Goal: Task Accomplishment & Management: Manage account settings

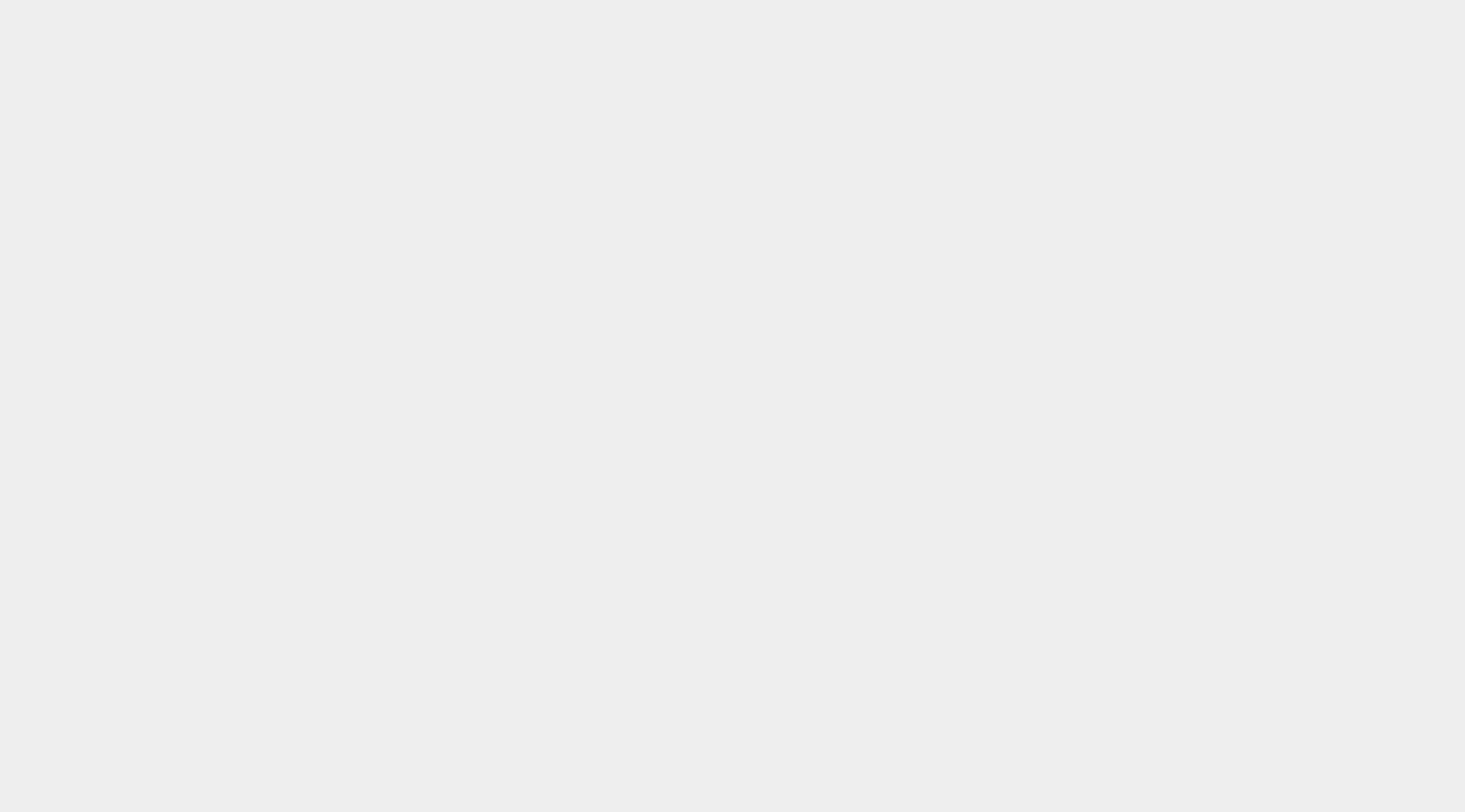
click at [847, 2] on body at bounding box center [732, 385] width 1465 height 770
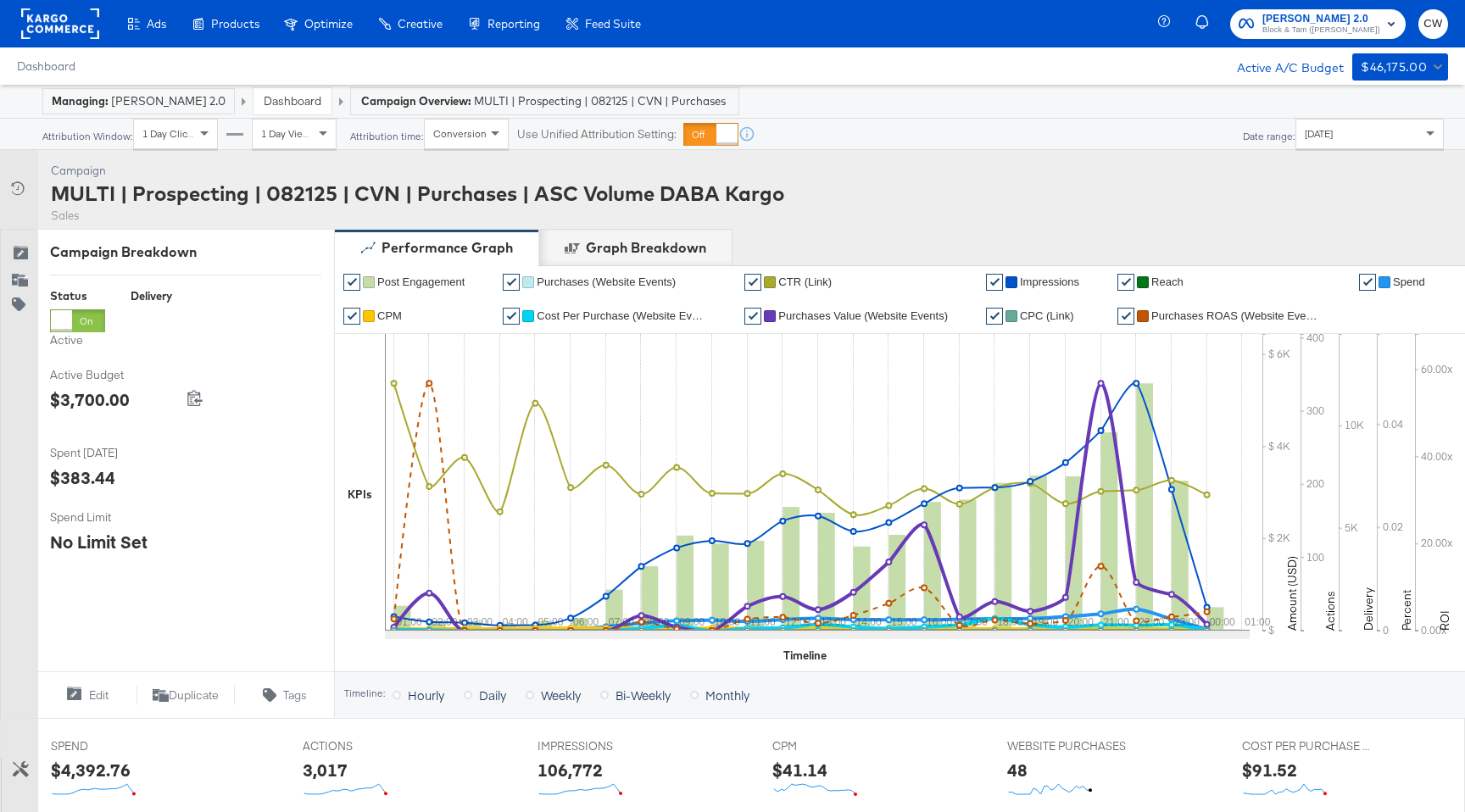
click at [1365, 138] on div "Yesterday" at bounding box center [1369, 134] width 147 height 29
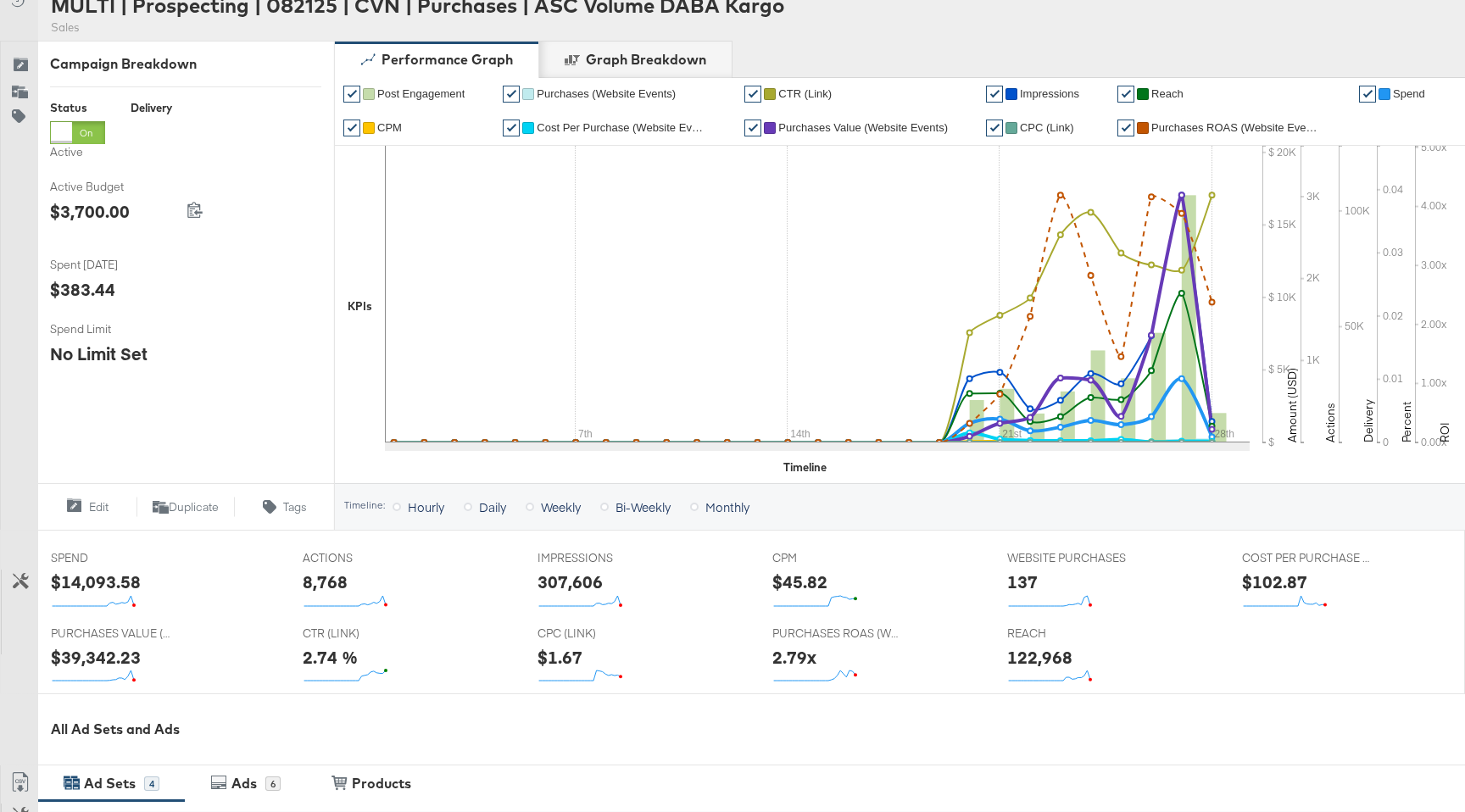
scroll to position [185, 0]
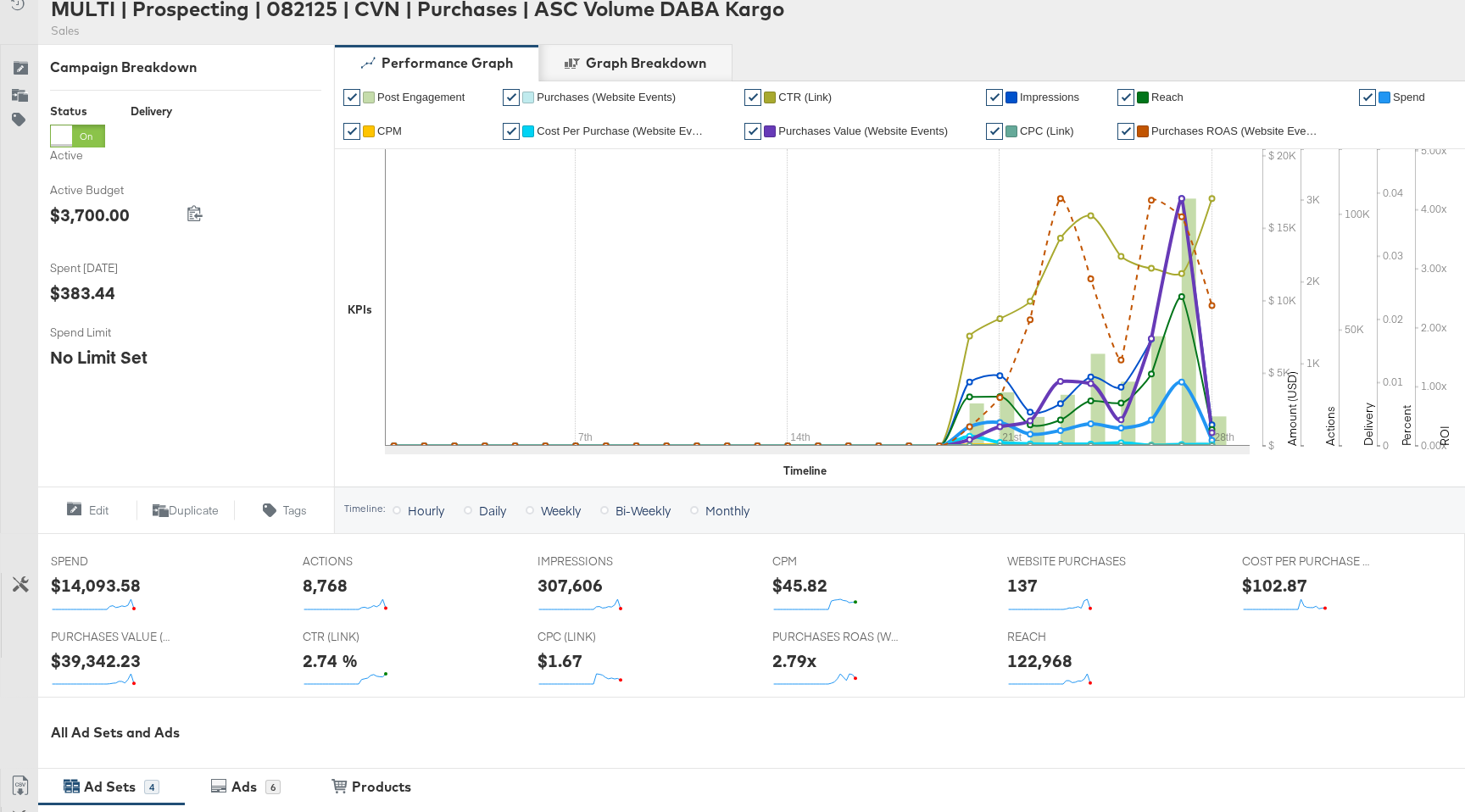
click at [1208, 129] on span "Purchases ROAS (Website Events)" at bounding box center [1235, 130] width 170 height 13
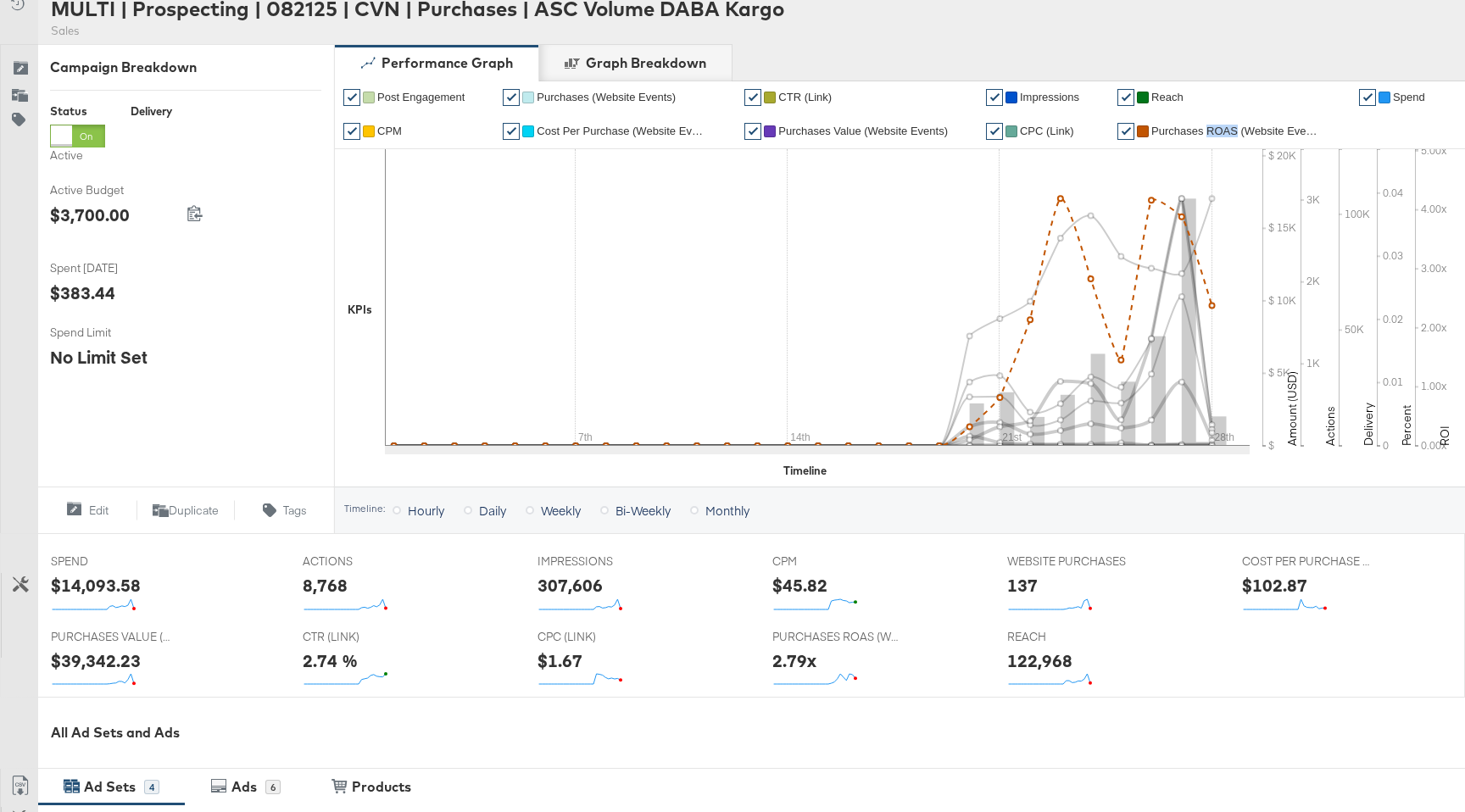
click at [1208, 129] on span "Purchases ROAS (Website Events)" at bounding box center [1235, 130] width 170 height 13
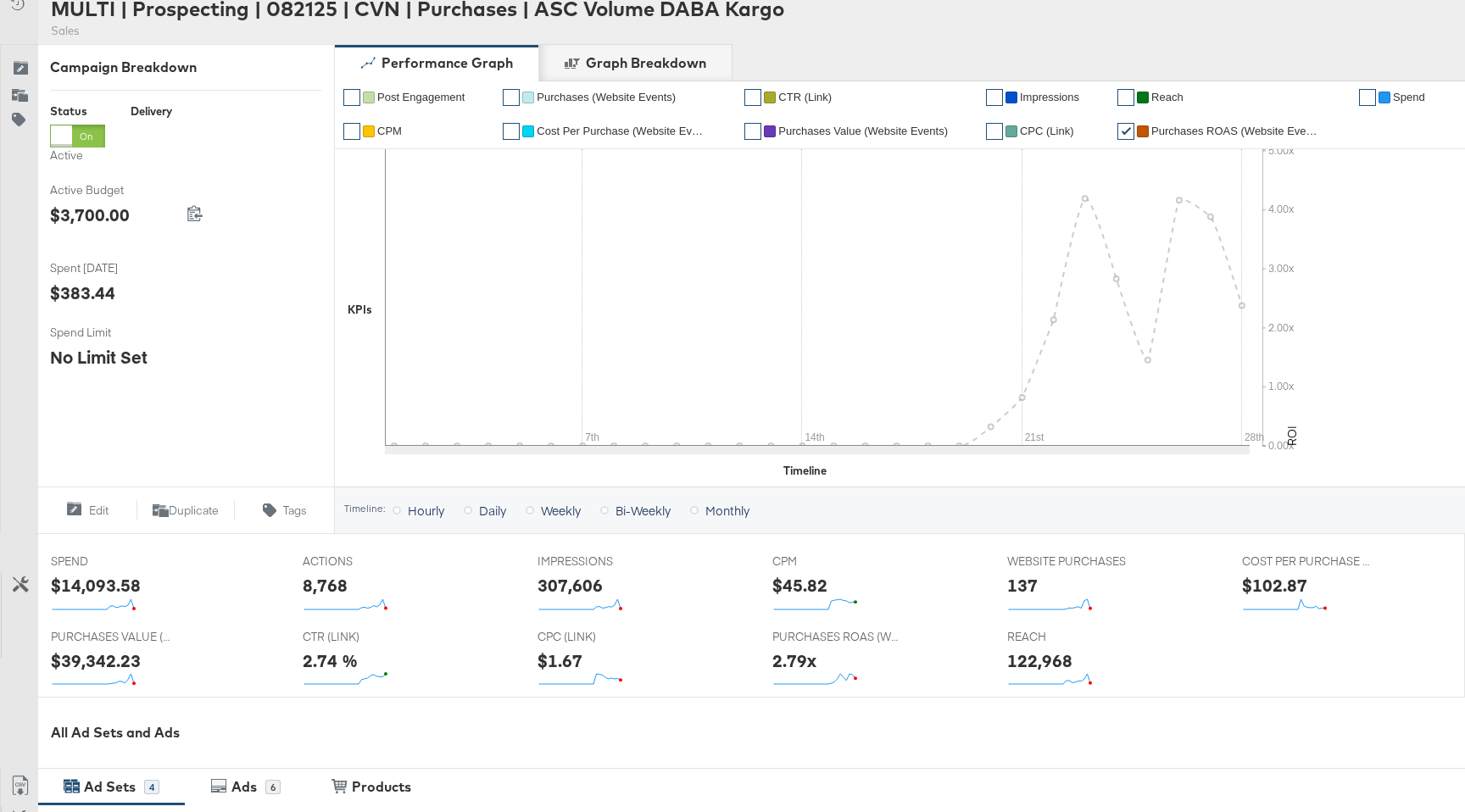
scroll to position [0, 0]
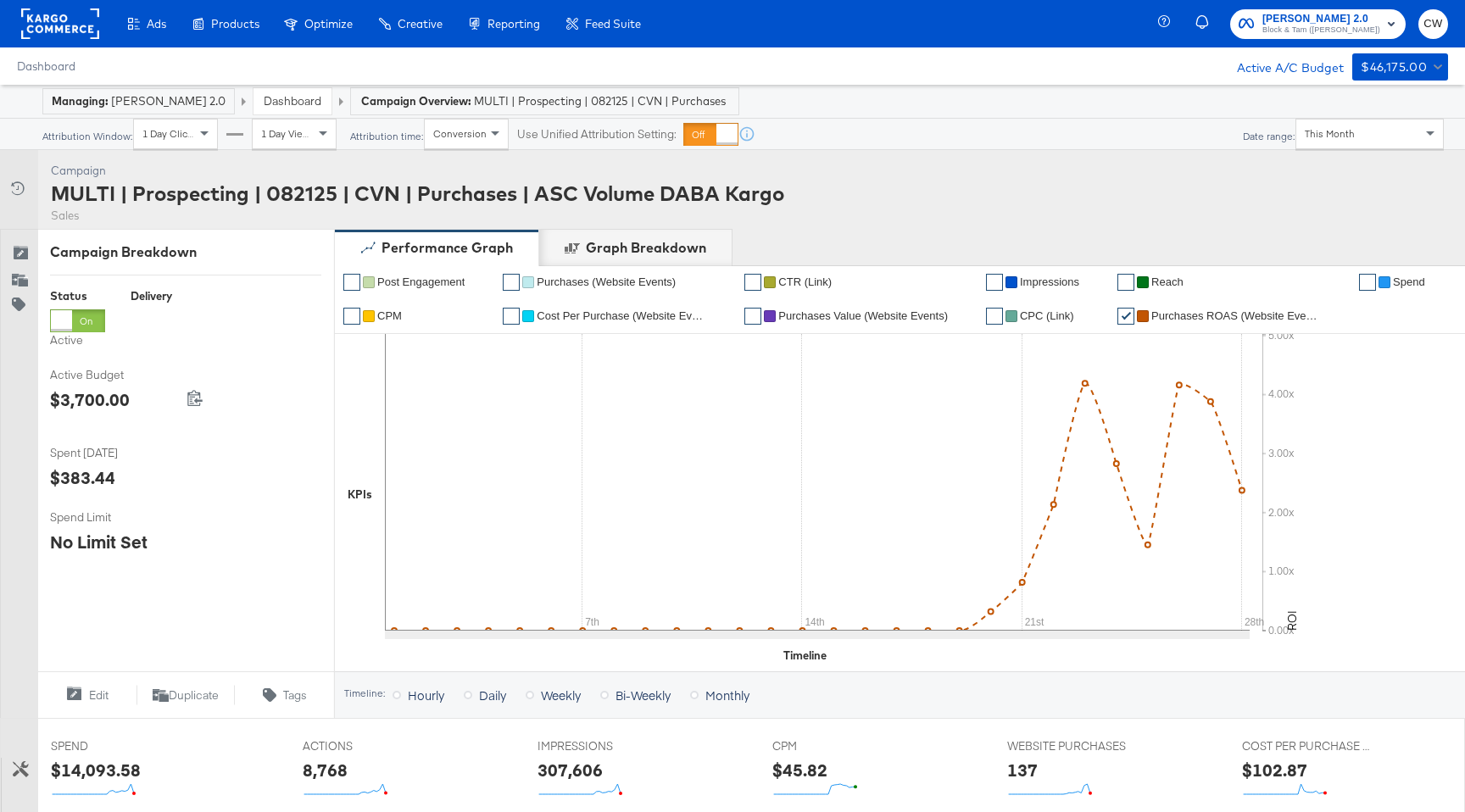
click at [1367, 148] on div "This Month" at bounding box center [1369, 134] width 148 height 31
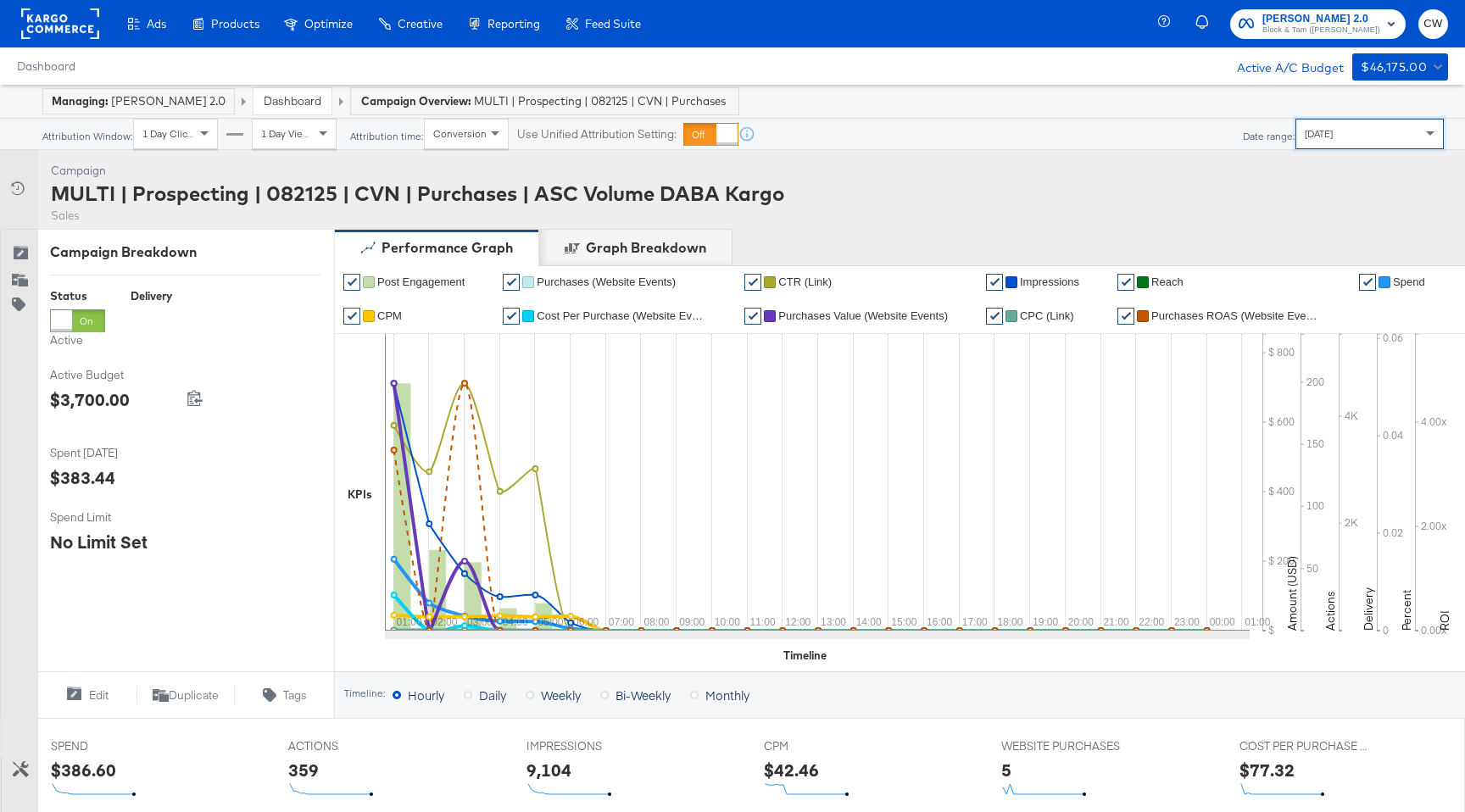
click at [67, 17] on rect at bounding box center [60, 24] width 78 height 31
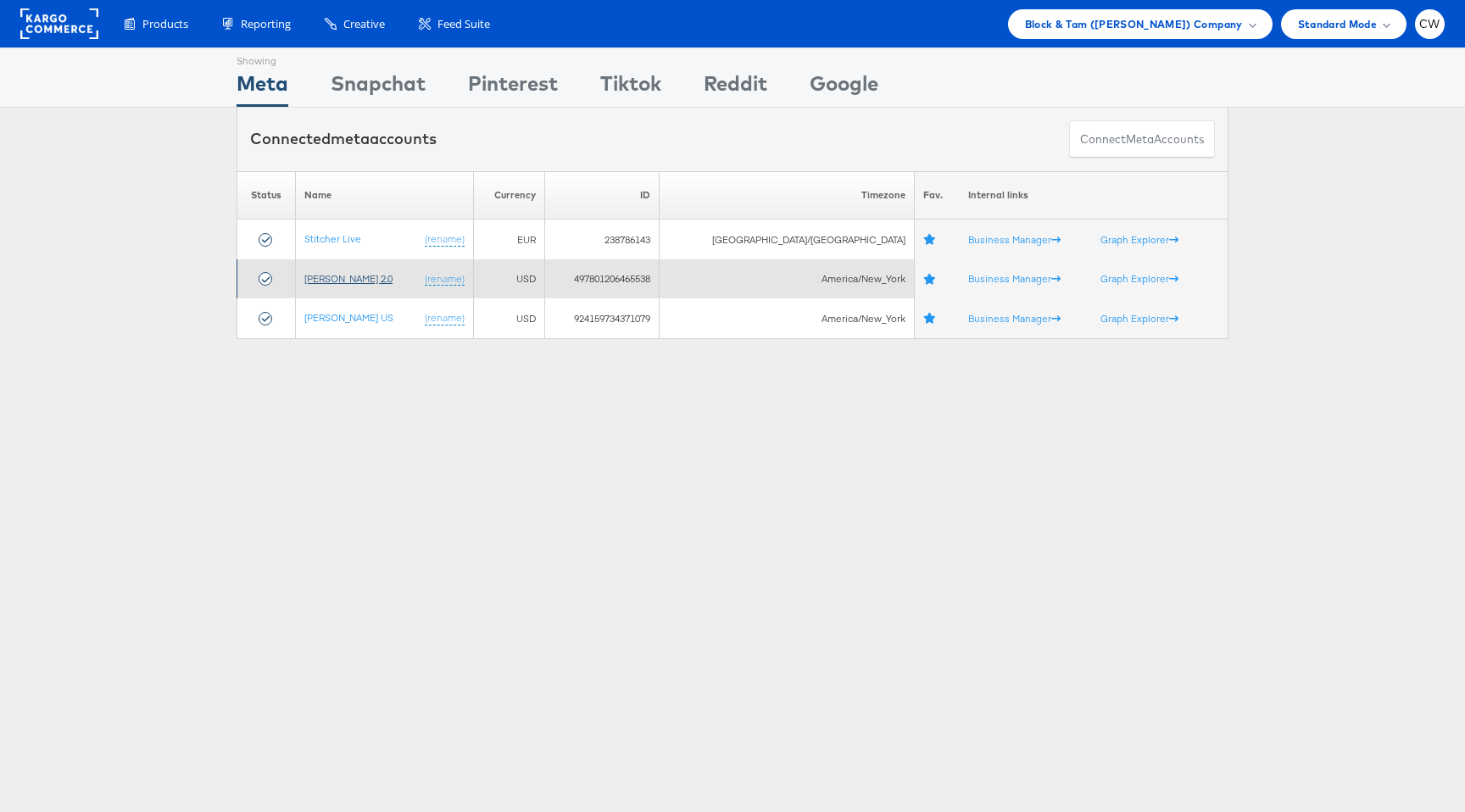
click at [376, 281] on link "[PERSON_NAME] 2.0" at bounding box center [348, 278] width 88 height 13
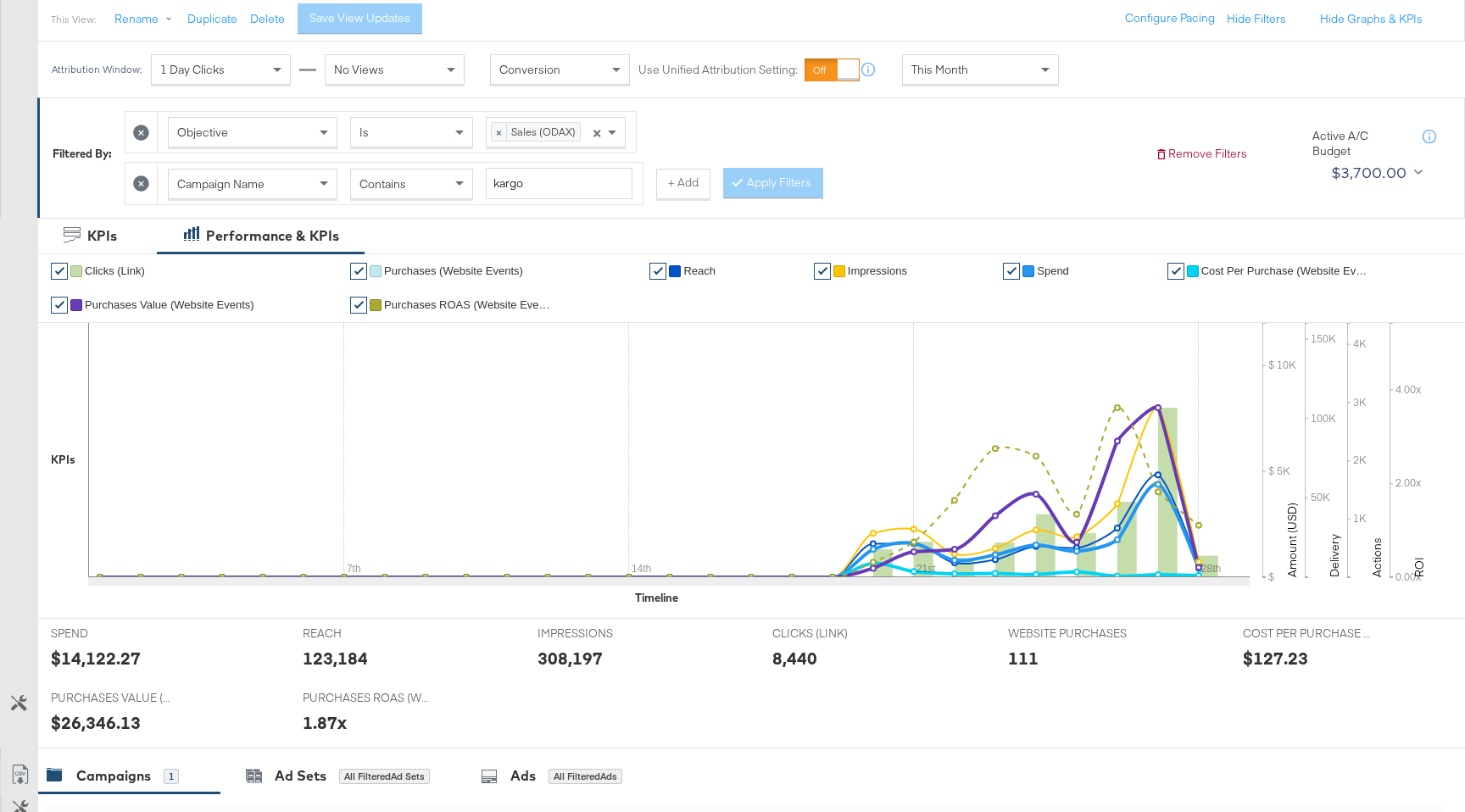
scroll to position [547, 0]
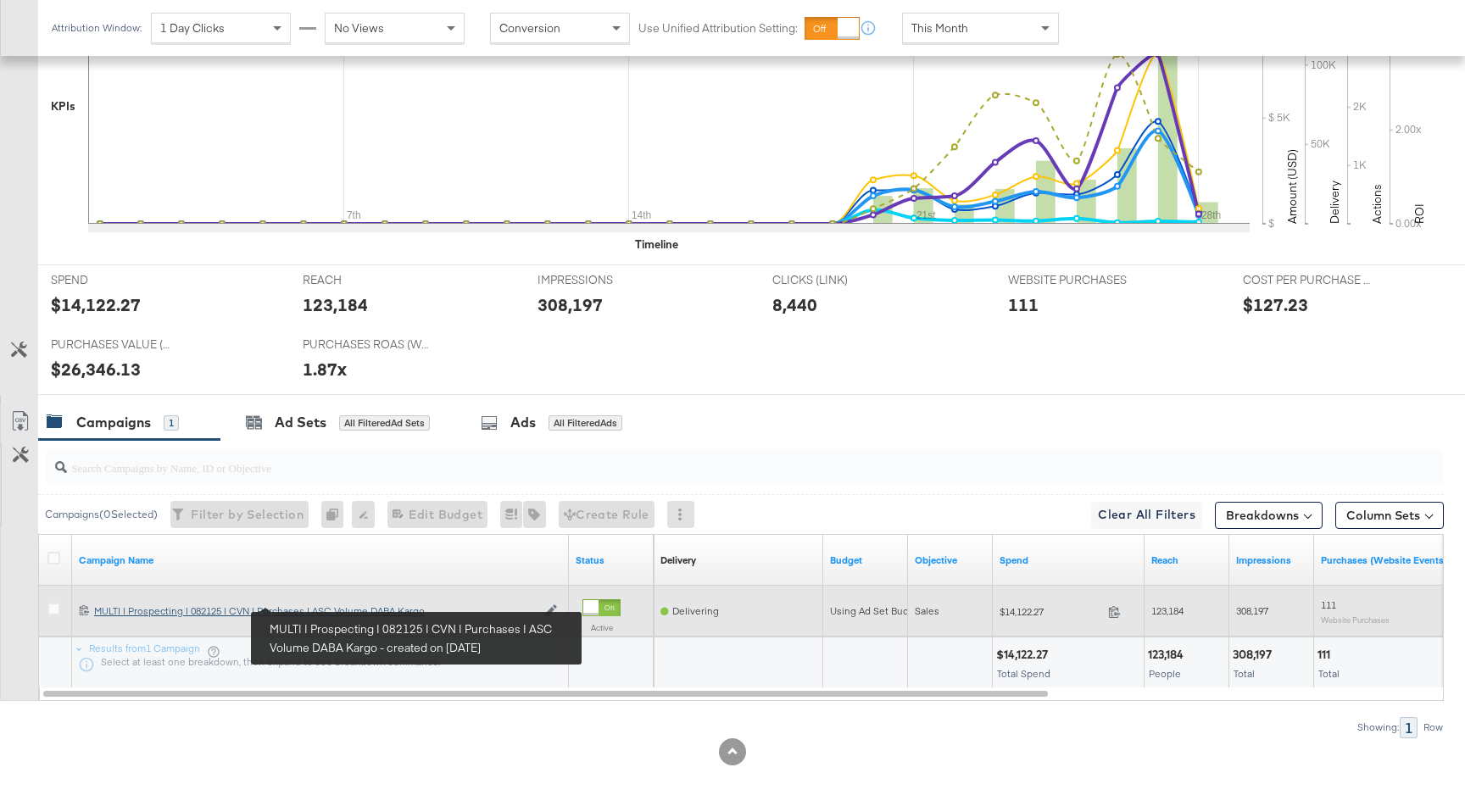
click at [384, 612] on div "MULTI | Prospecting | 082125 | CVN | Purchases | ASC Volume DABA Kargo MULTI | …" at bounding box center [315, 611] width 442 height 14
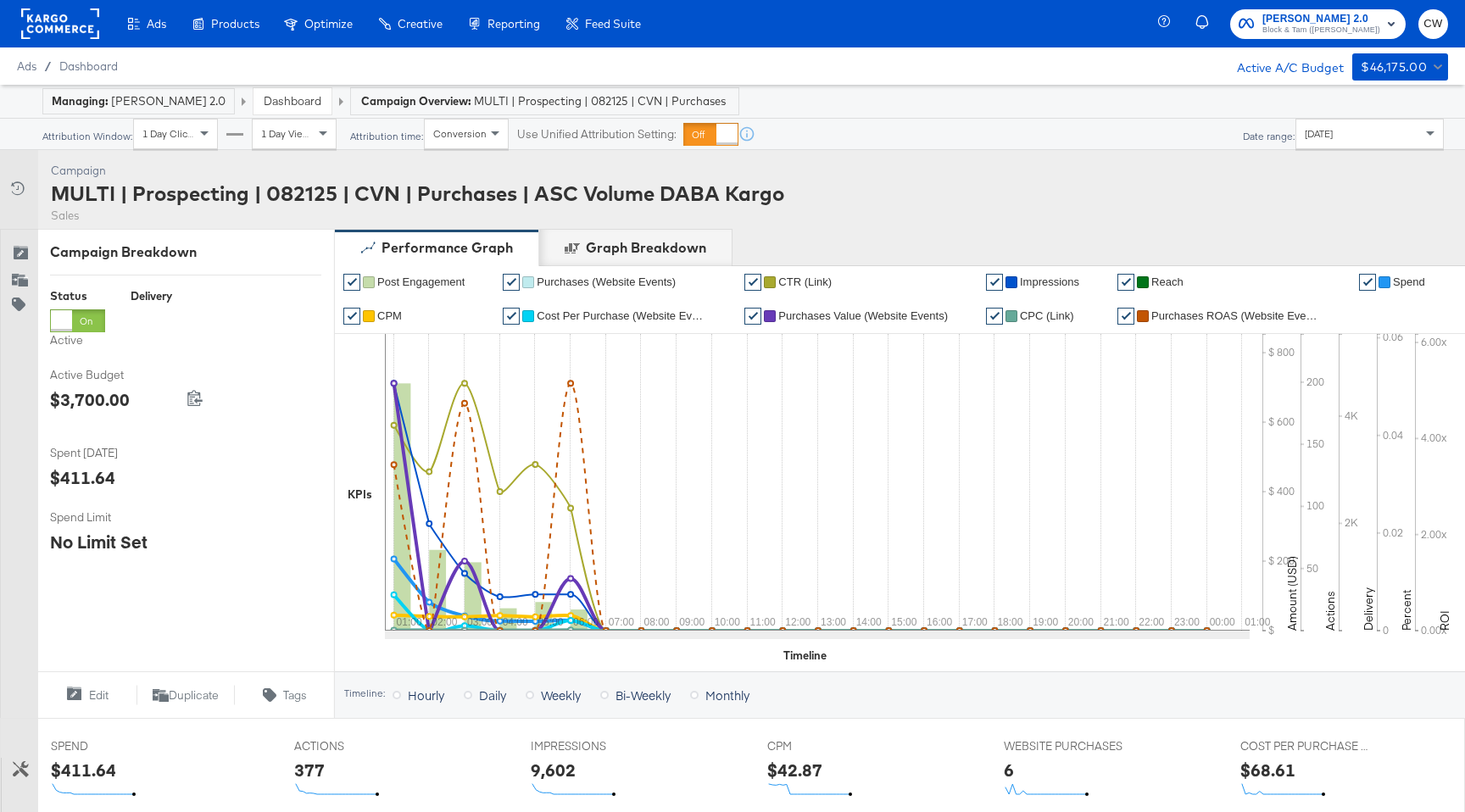
click at [1330, 132] on span "Today" at bounding box center [1318, 133] width 28 height 13
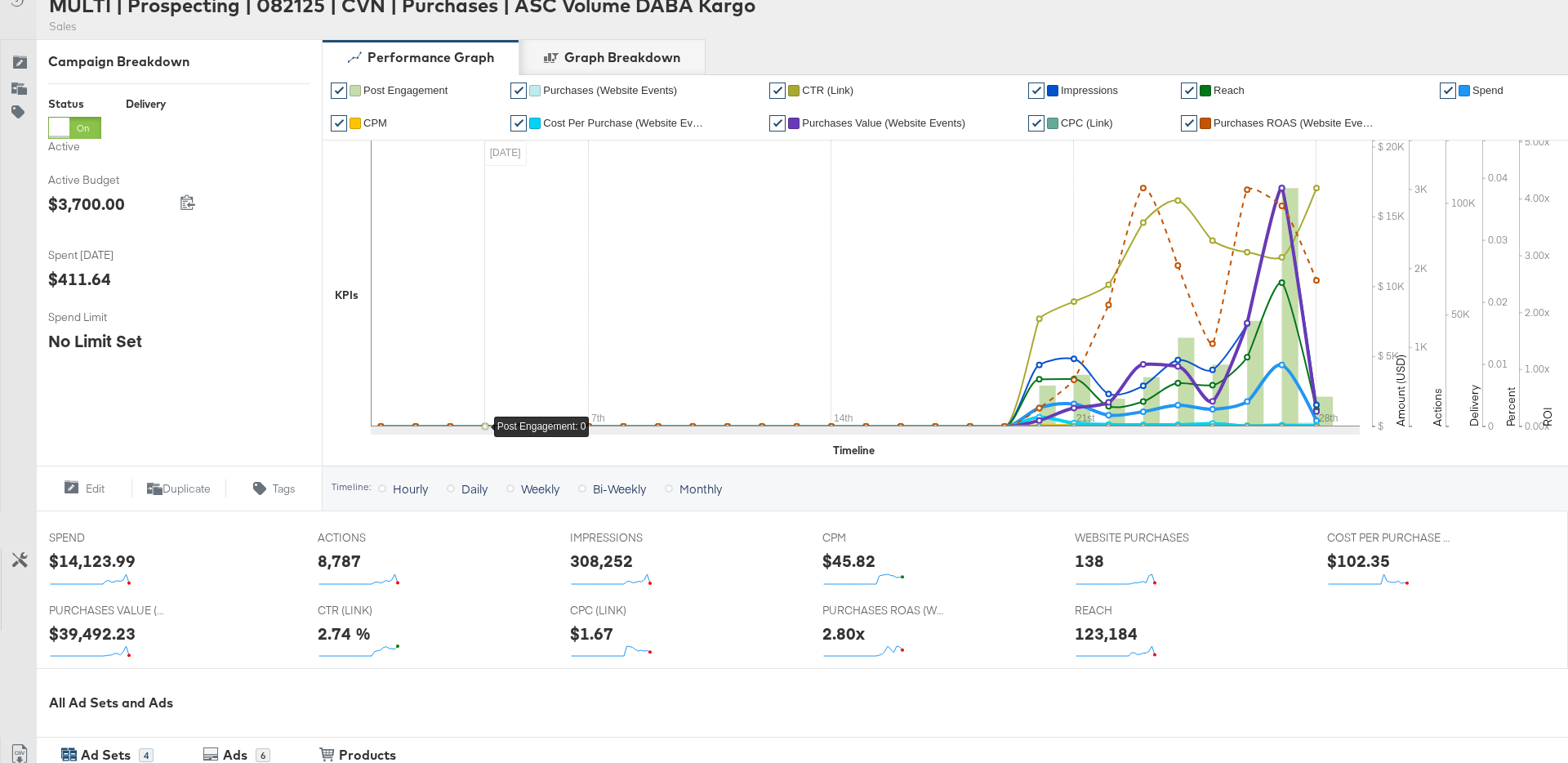
scroll to position [204, 0]
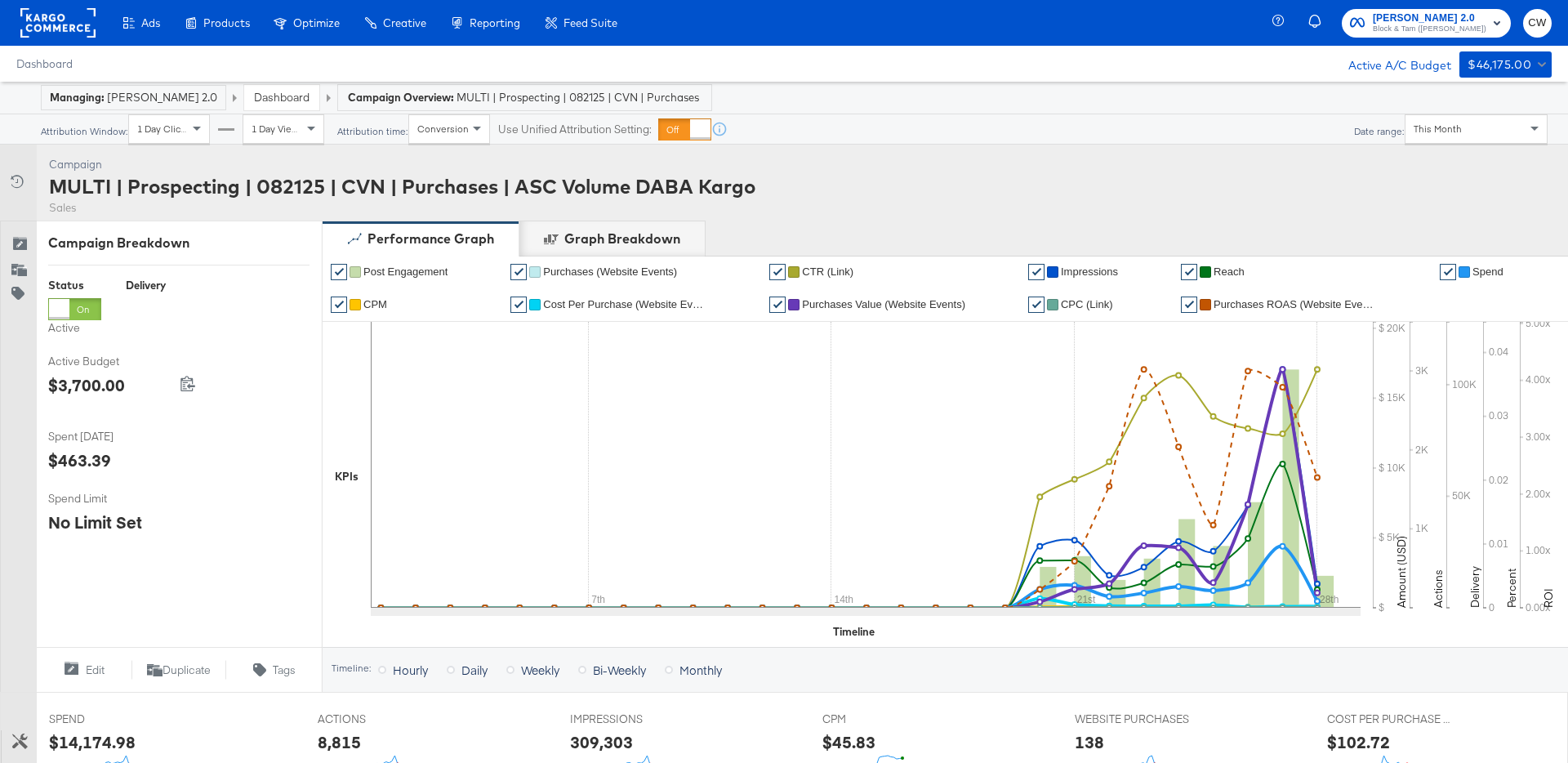
click at [1434, 120] on div "This Month" at bounding box center [1476, 129] width 141 height 28
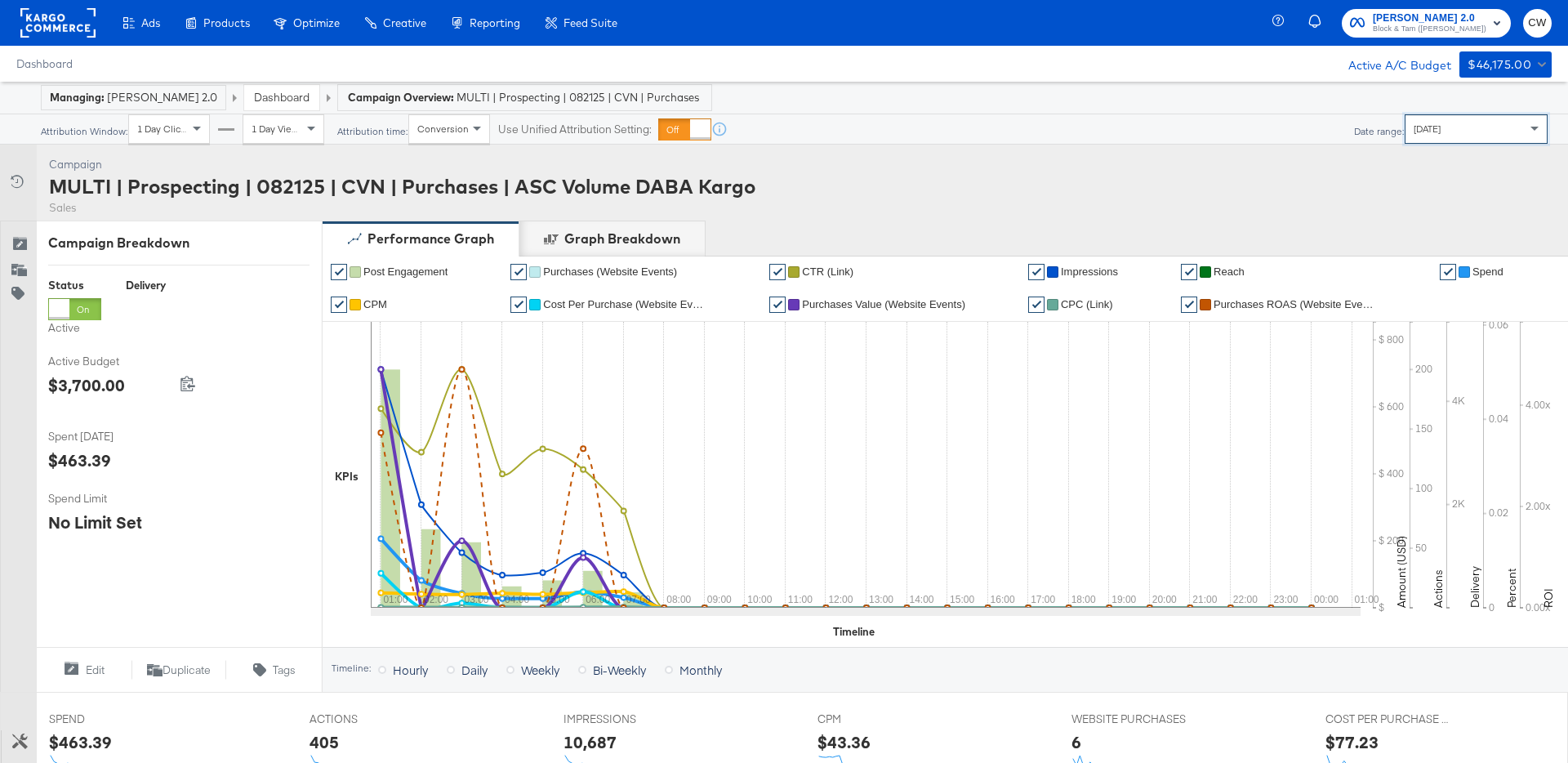
click at [75, 42] on div at bounding box center [58, 23] width 75 height 46
click at [75, 28] on rect at bounding box center [58, 23] width 75 height 30
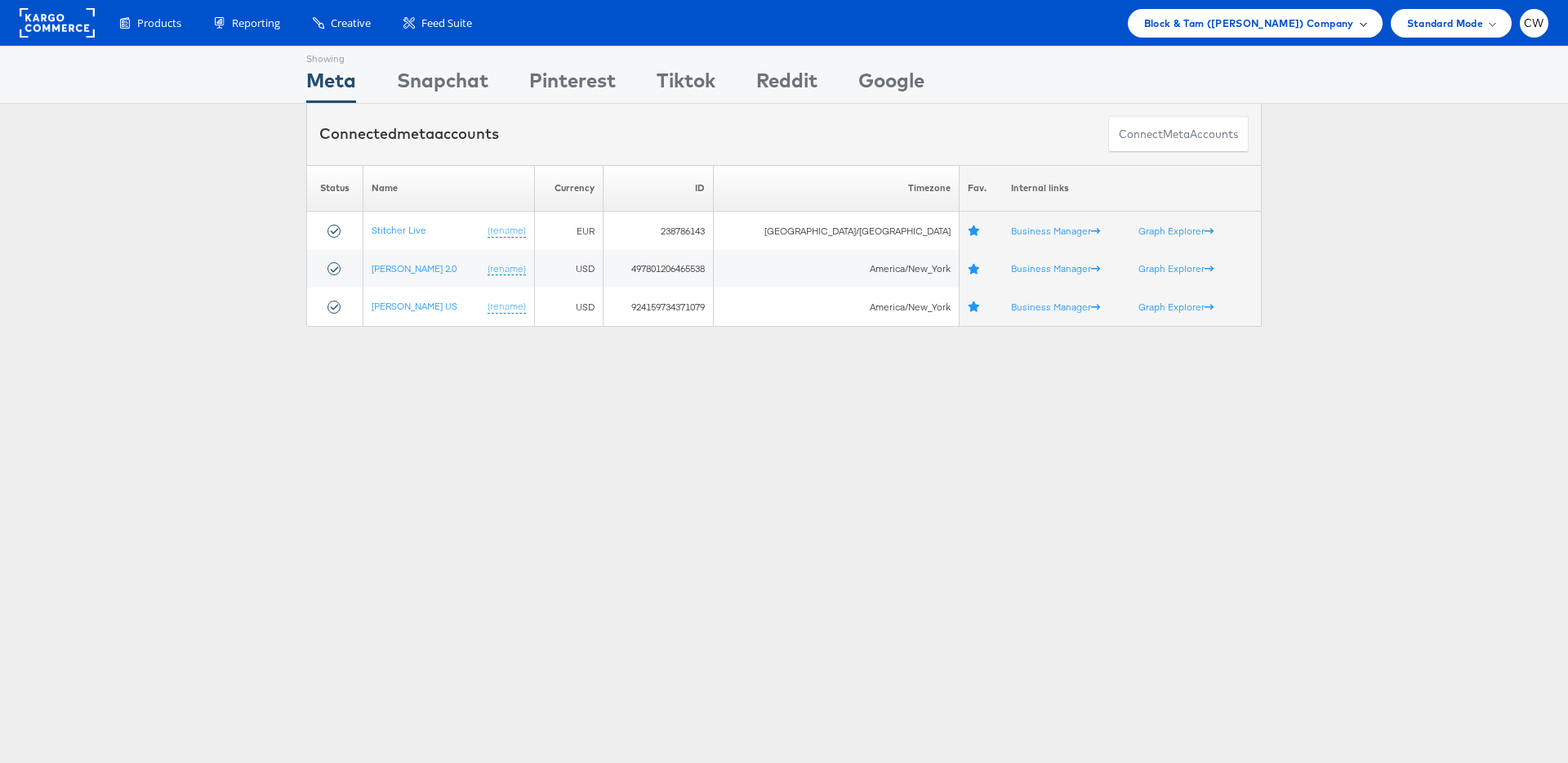
click at [1289, 22] on span "Block & Tam ([PERSON_NAME]) Company" at bounding box center [1248, 23] width 210 height 17
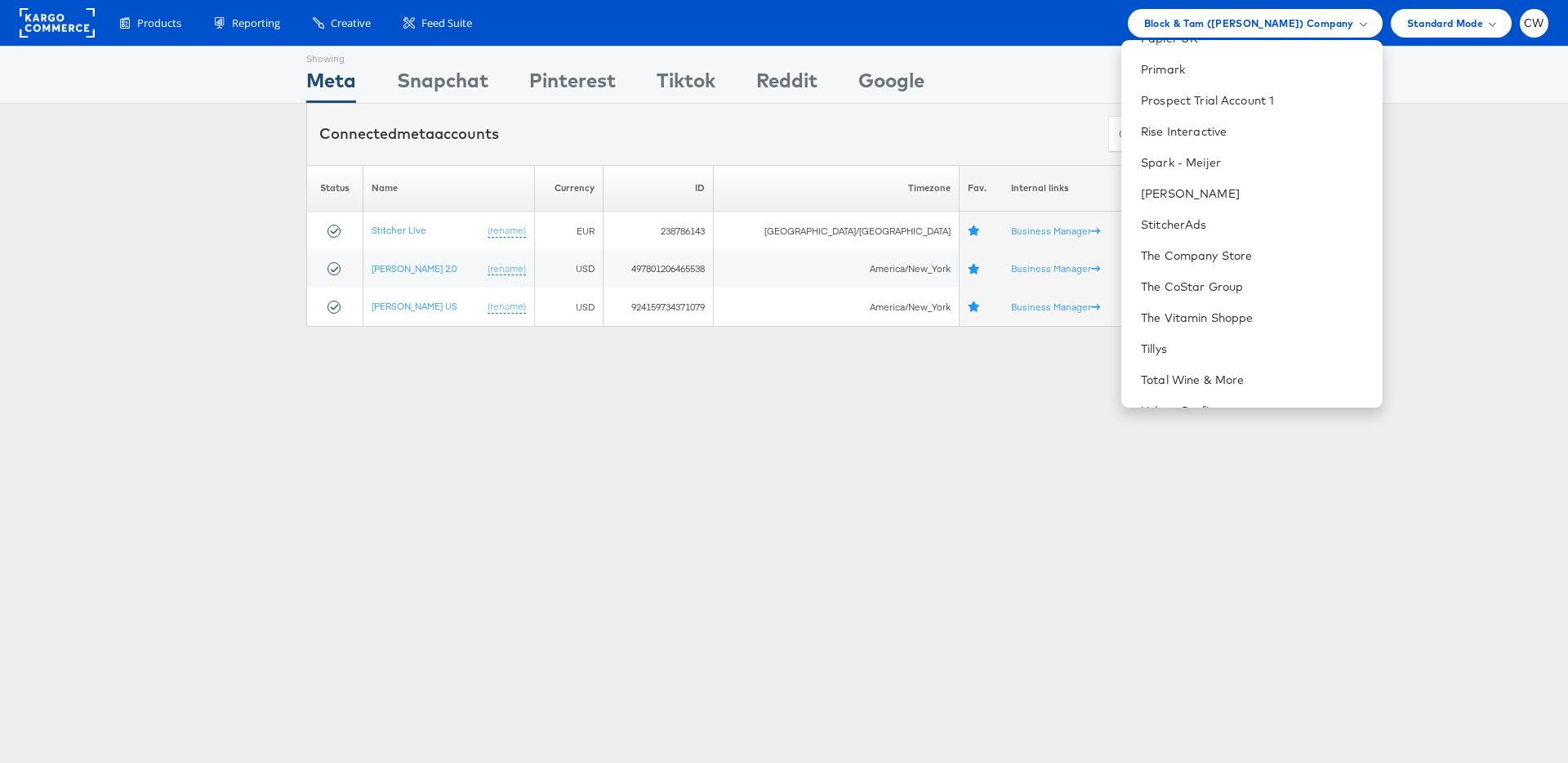
scroll to position [1689, 0]
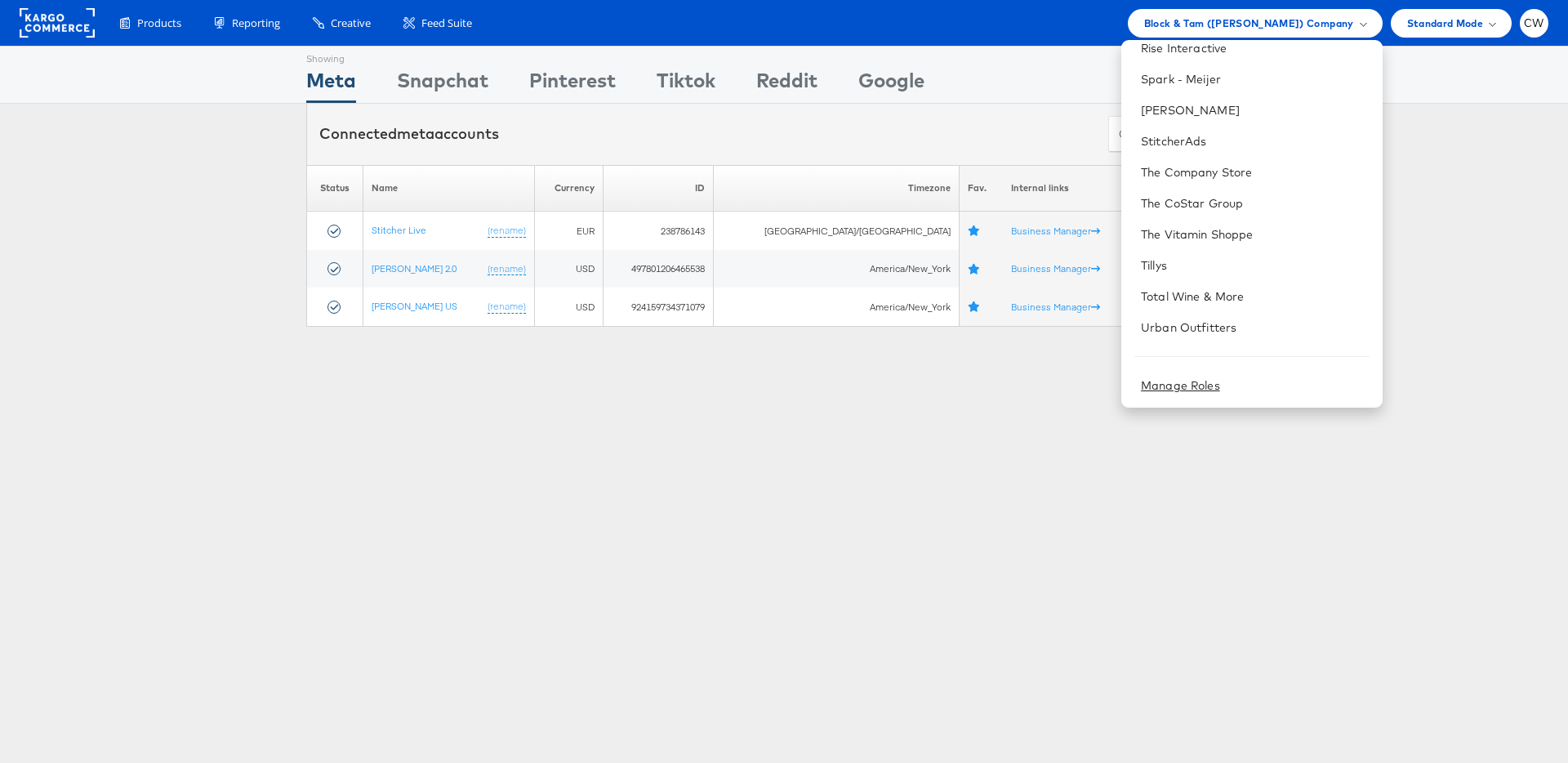
click at [1220, 382] on link "Manage Roles" at bounding box center [1180, 386] width 79 height 15
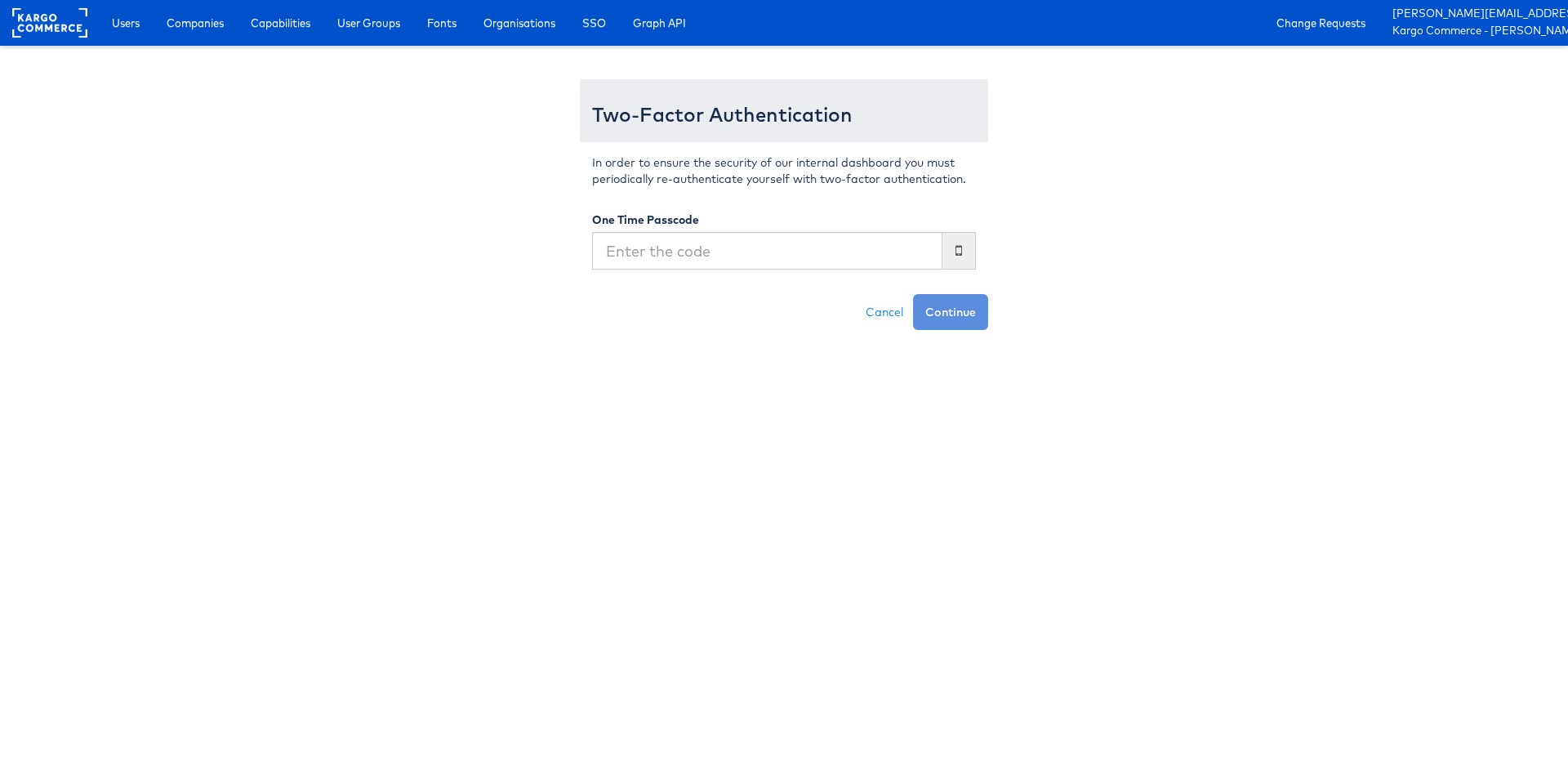
click at [632, 251] on input "text" at bounding box center [767, 251] width 350 height 38
type input "269530"
click at [920, 302] on button "Continue" at bounding box center [950, 312] width 75 height 36
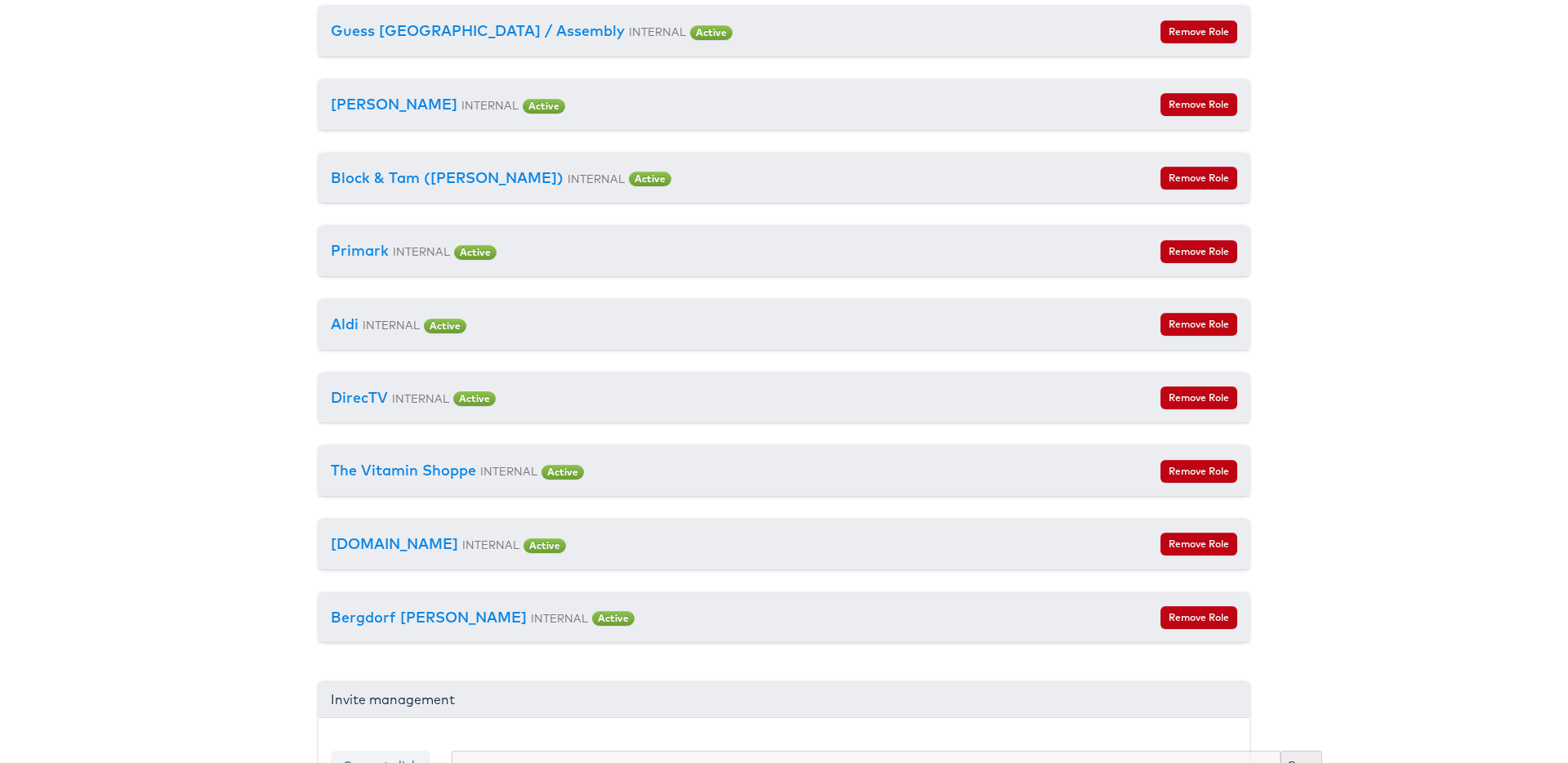
scroll to position [7518, 0]
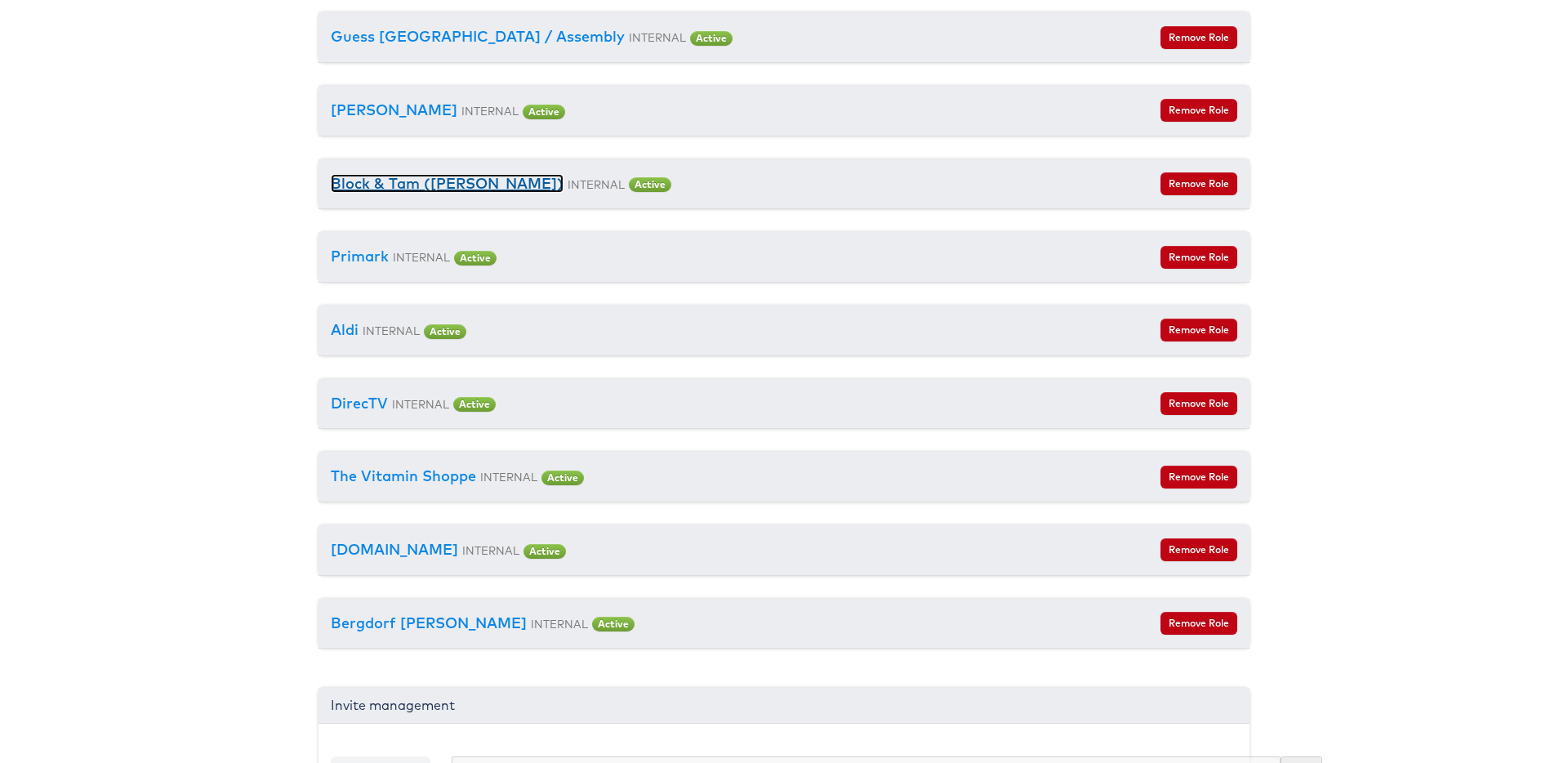
click at [433, 183] on link "Block & Tam ([PERSON_NAME])" at bounding box center [446, 183] width 233 height 19
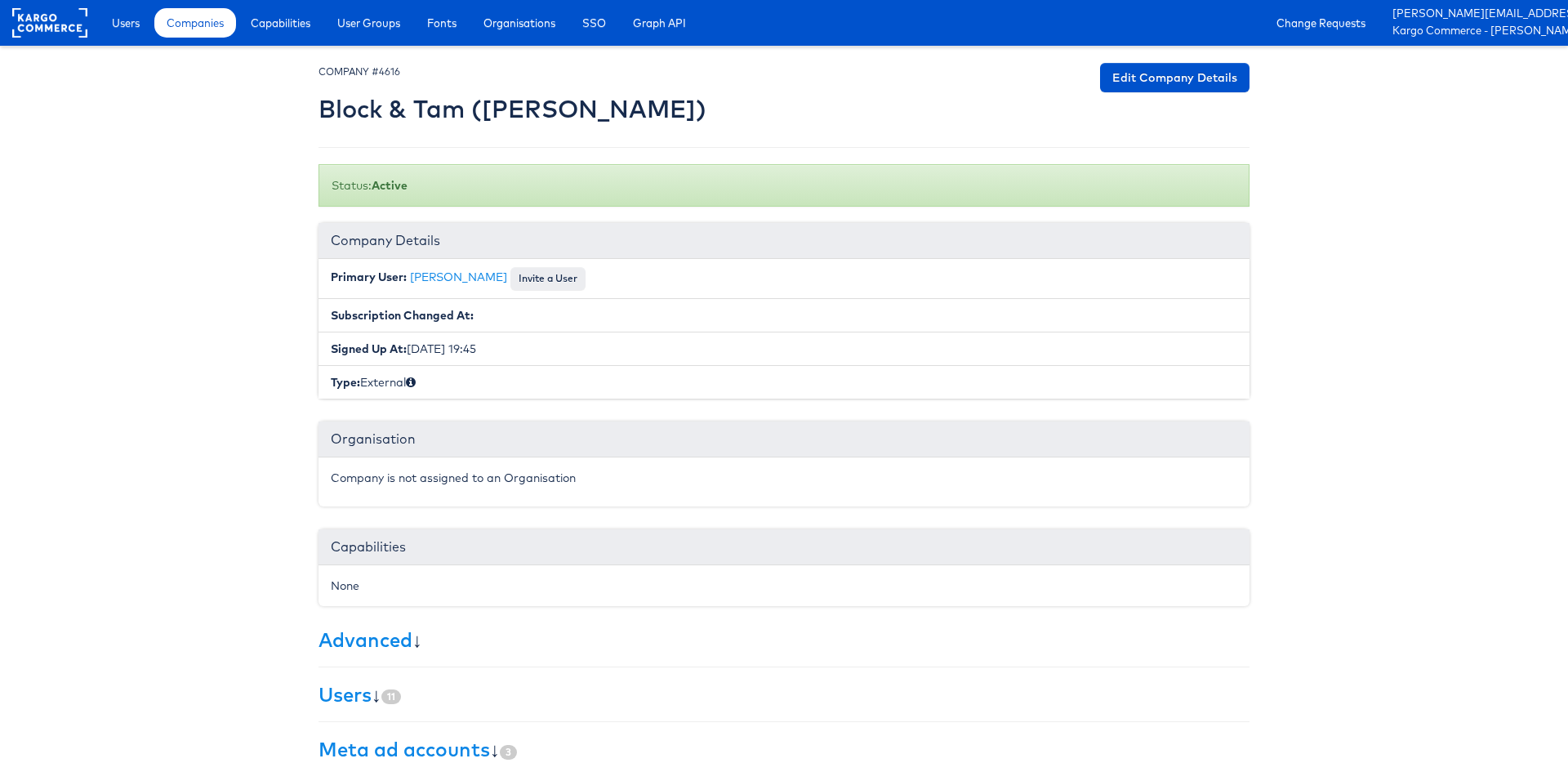
scroll to position [196, 0]
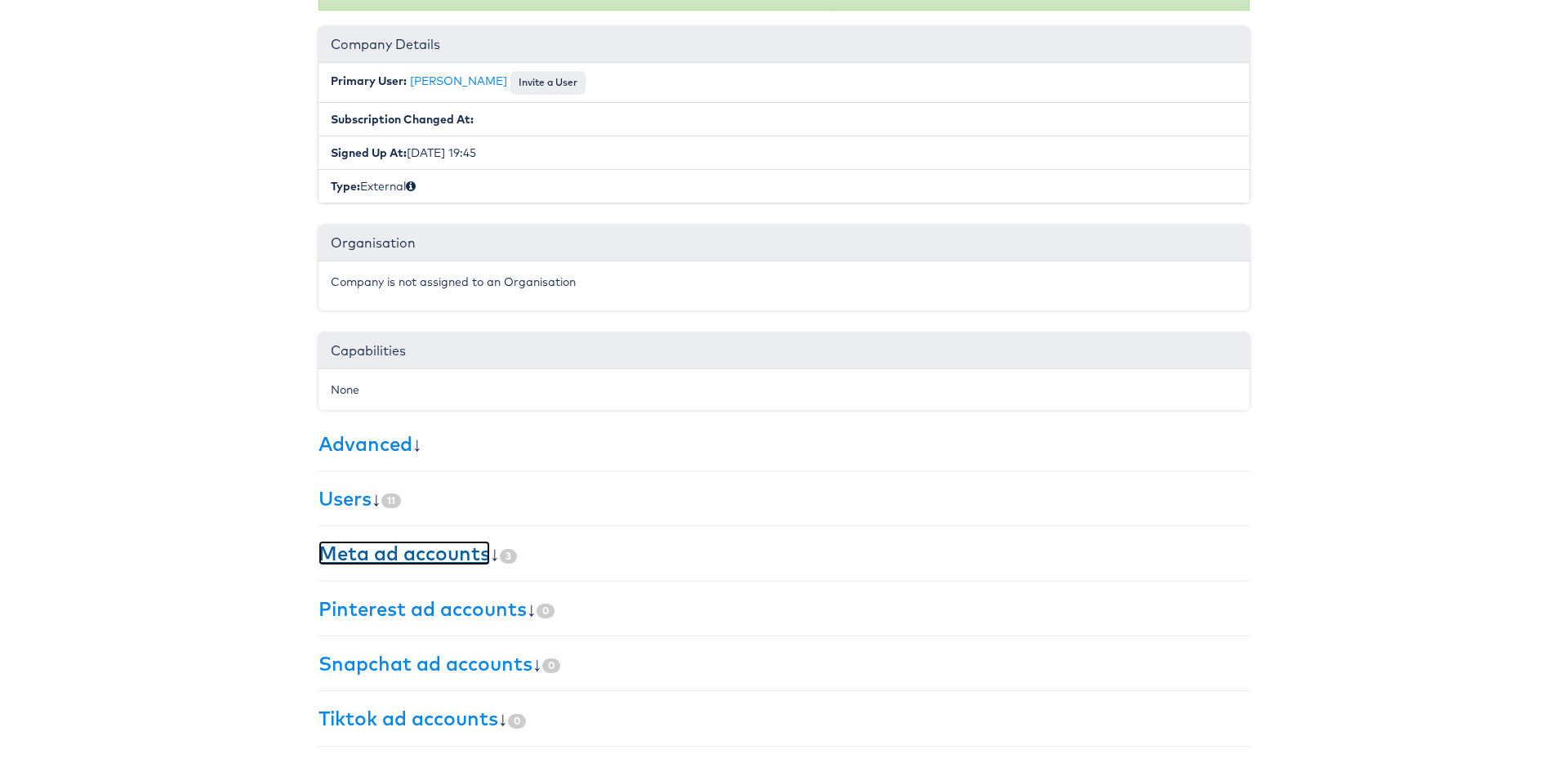
click at [362, 557] on link "Meta ad accounts" at bounding box center [404, 553] width 172 height 25
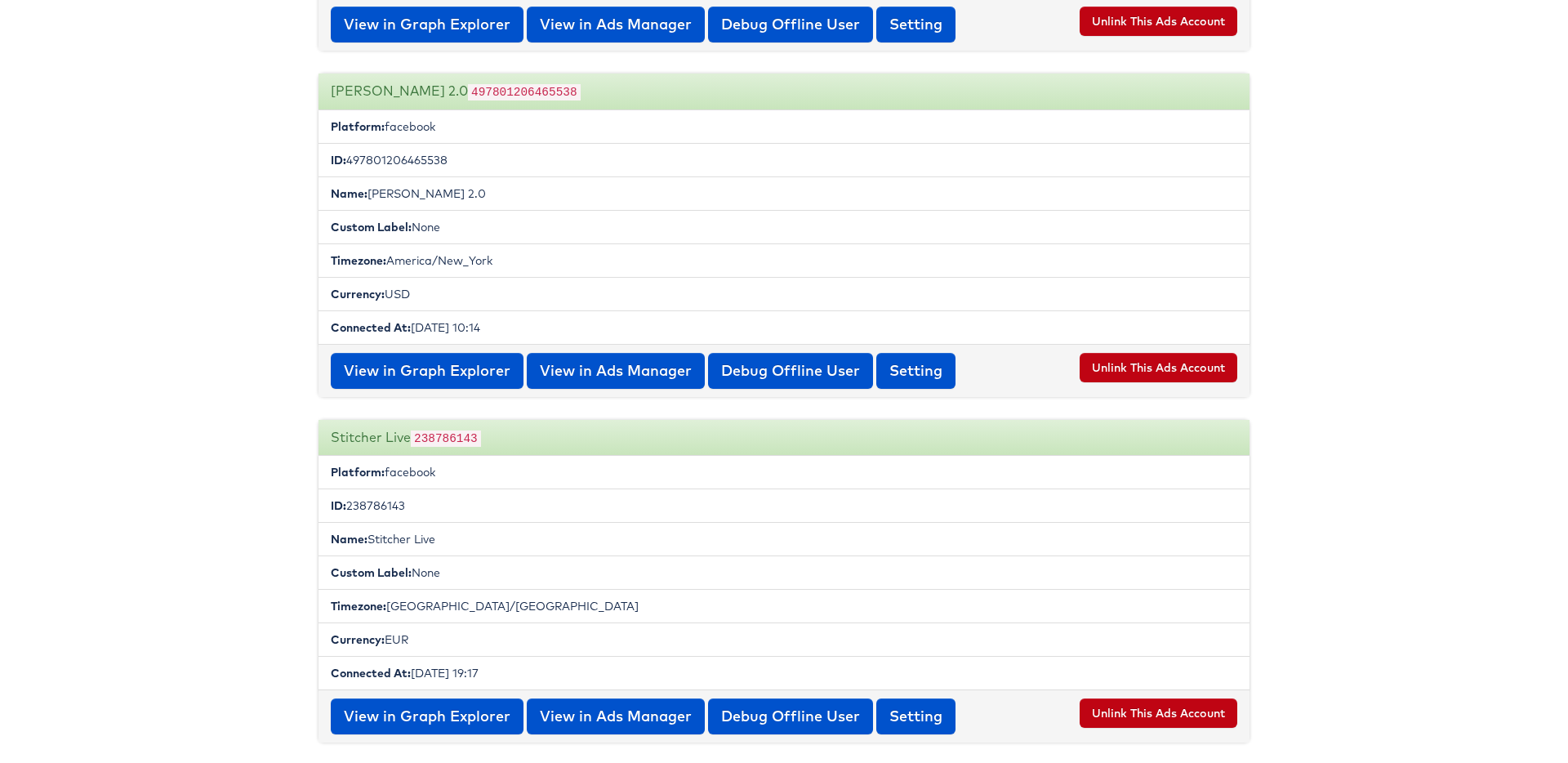
scroll to position [1076, 0]
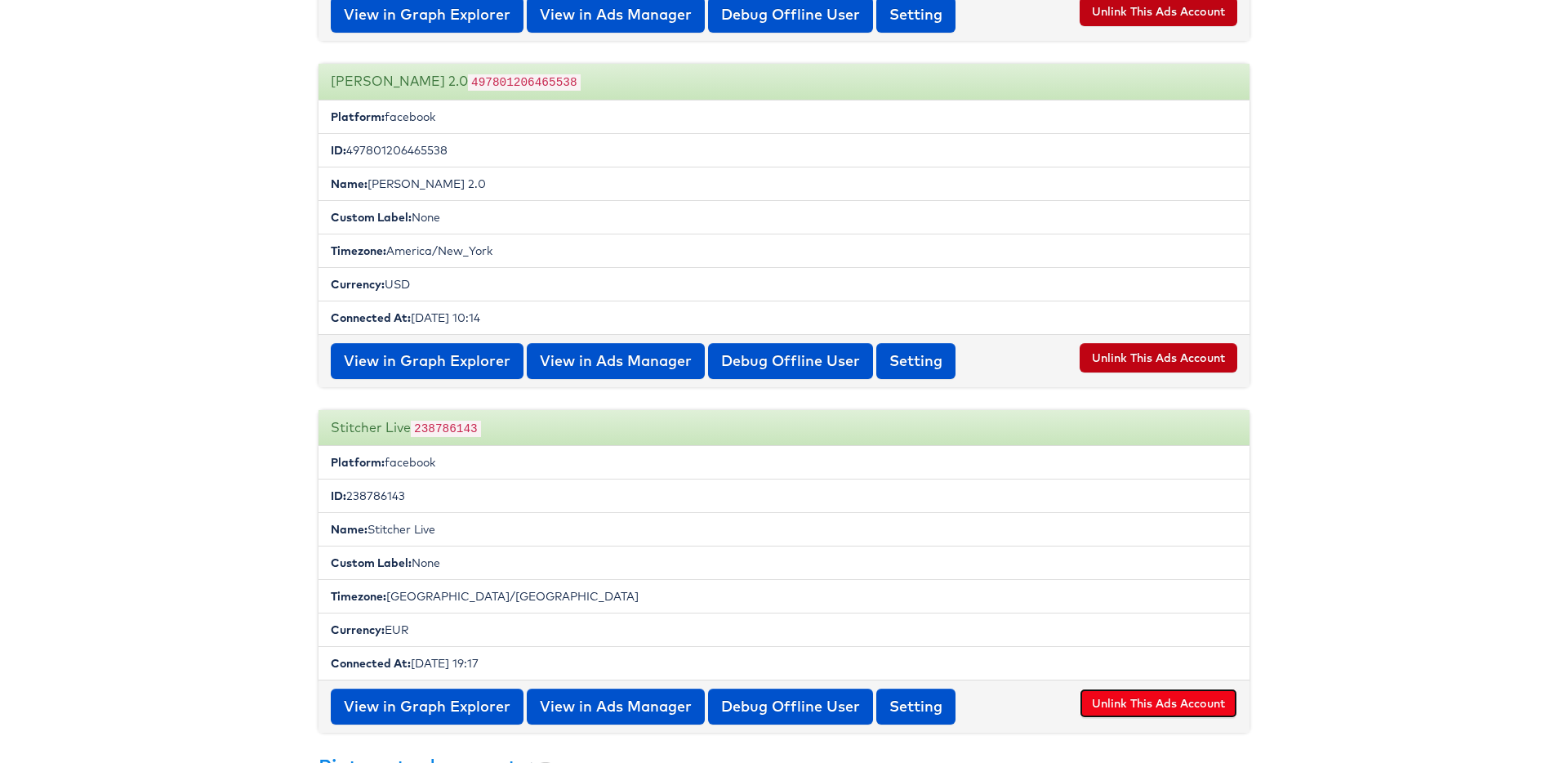
click at [1150, 705] on button "Unlink This Ads Account" at bounding box center [1159, 704] width 158 height 30
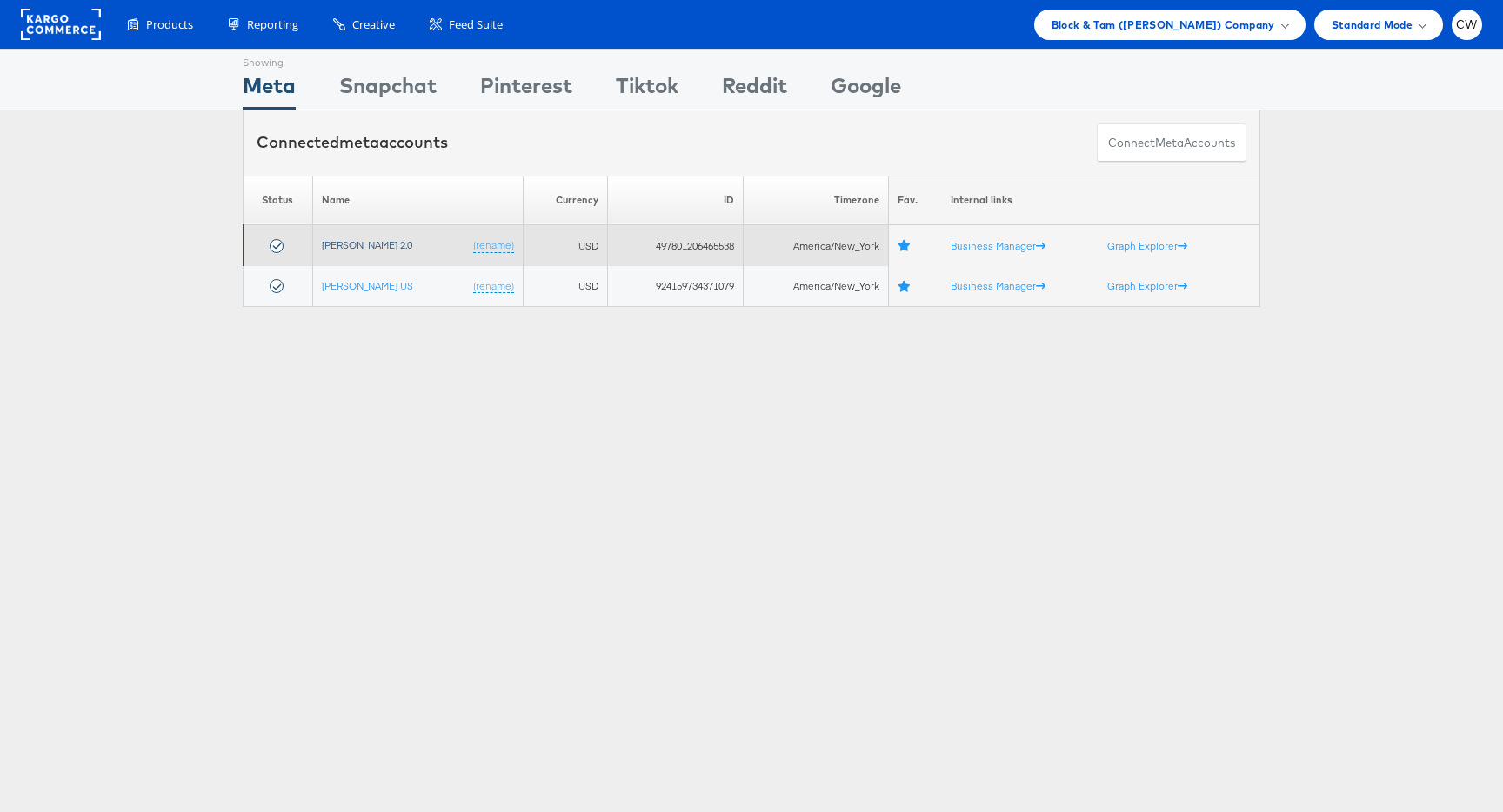
click at [379, 248] on link "[PERSON_NAME] 2.0" at bounding box center [367, 244] width 90 height 13
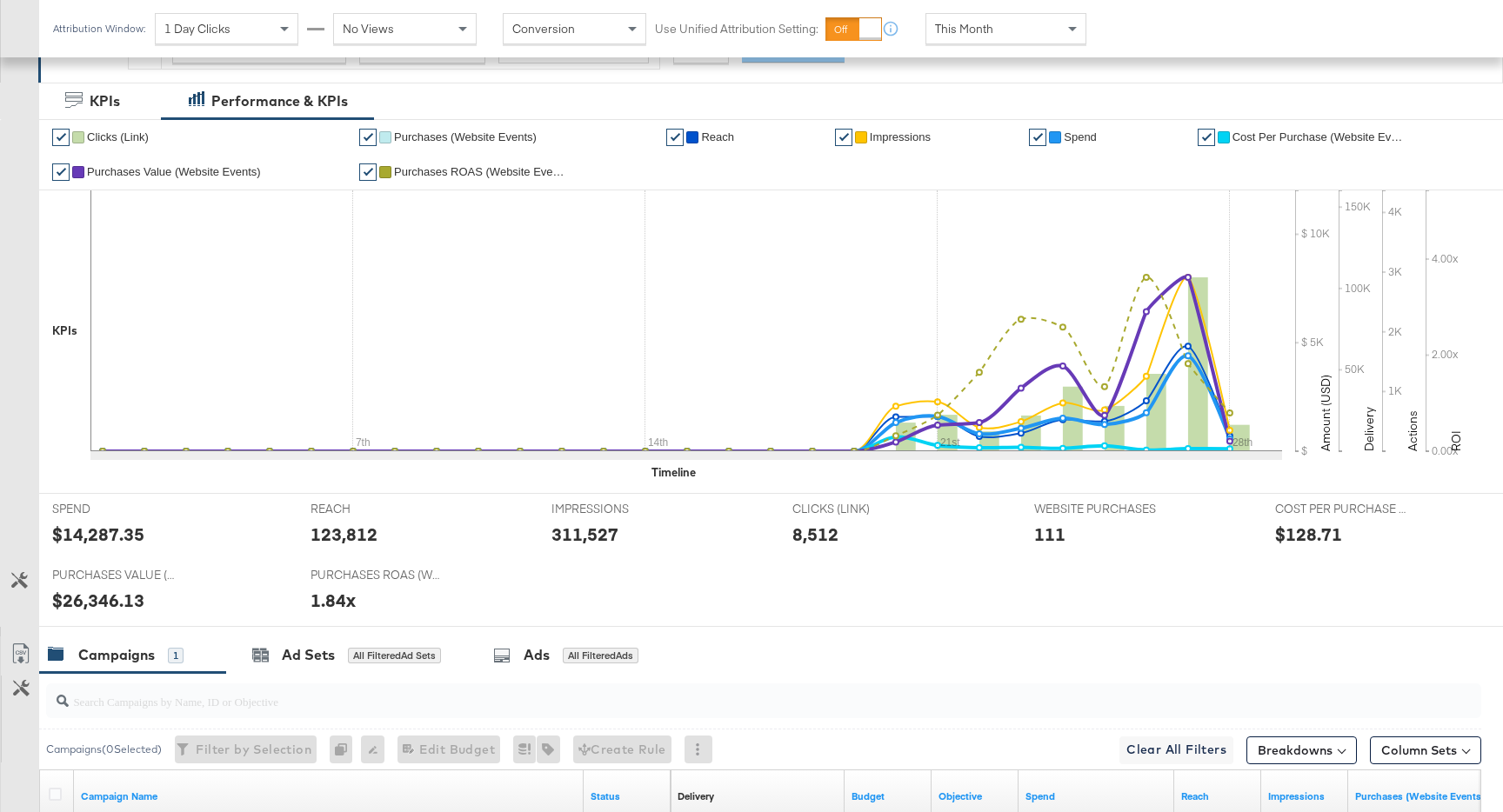
scroll to position [582, 0]
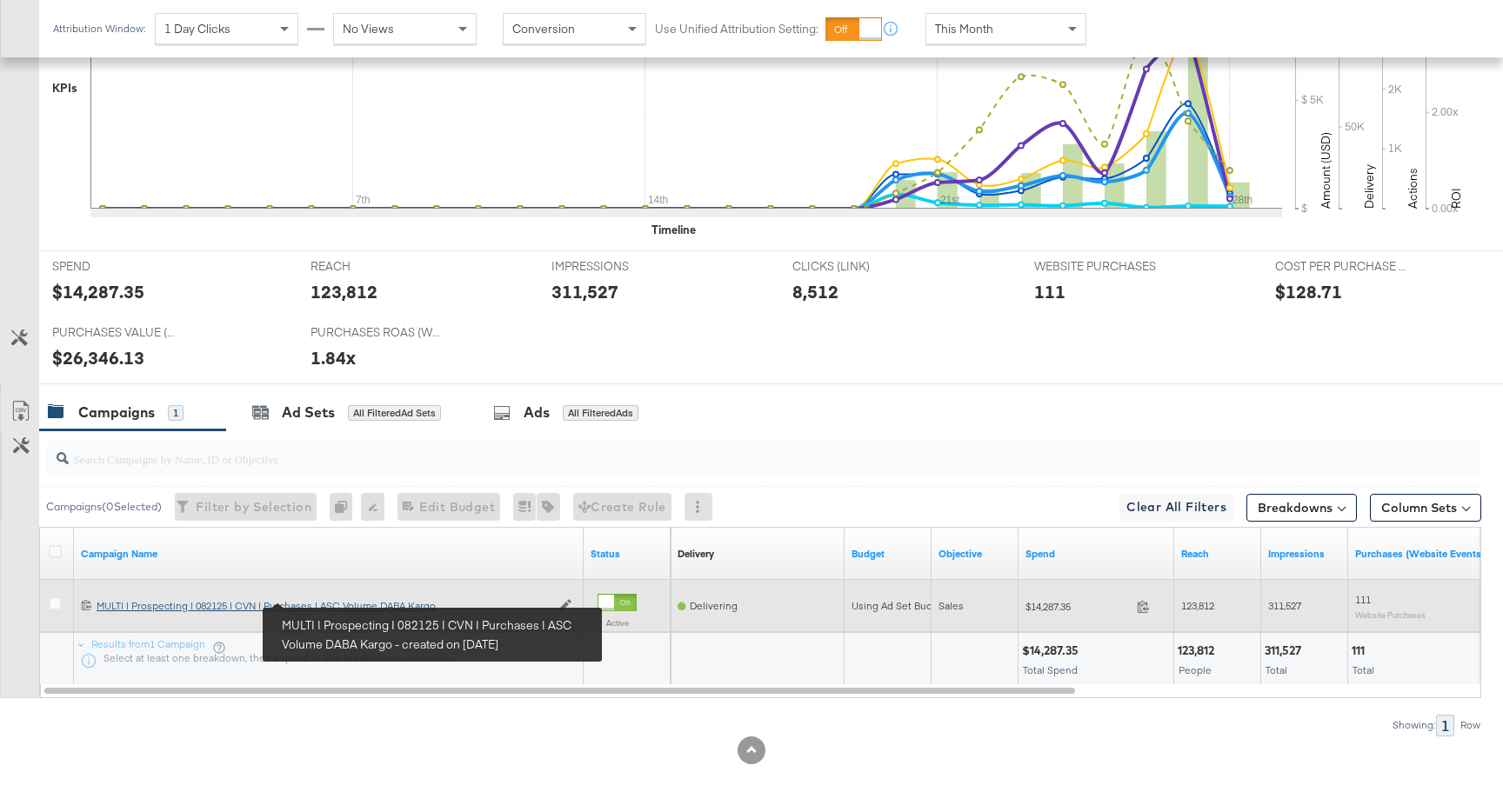
click at [328, 600] on div "MULTI | Prospecting | 082125 | CVN | Purchases | ASC Volume DABA Kargo MULTI | …" at bounding box center [323, 606] width 453 height 14
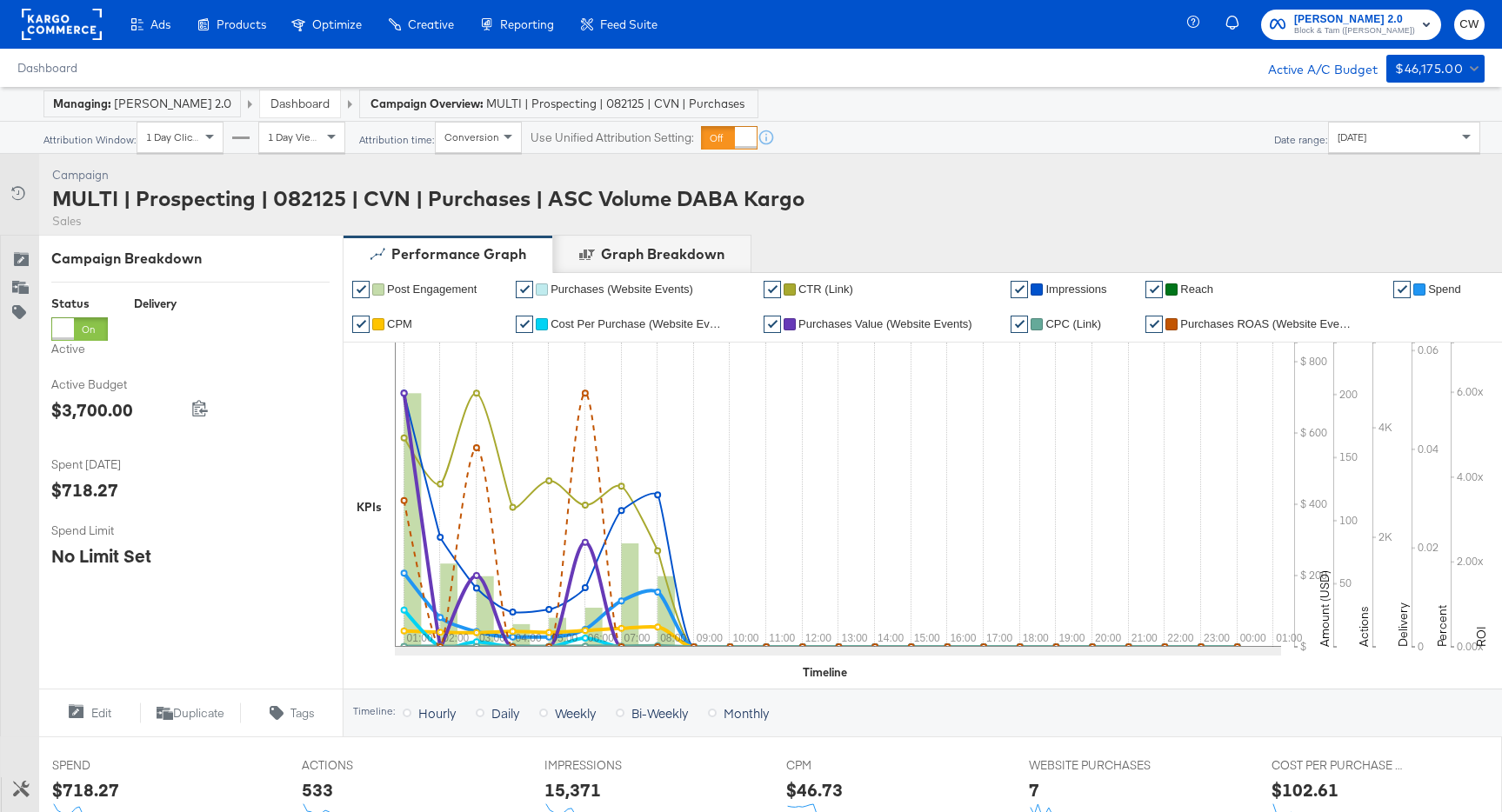
click at [1356, 136] on span "[DATE]" at bounding box center [1351, 136] width 29 height 13
